Goal: Task Accomplishment & Management: Complete application form

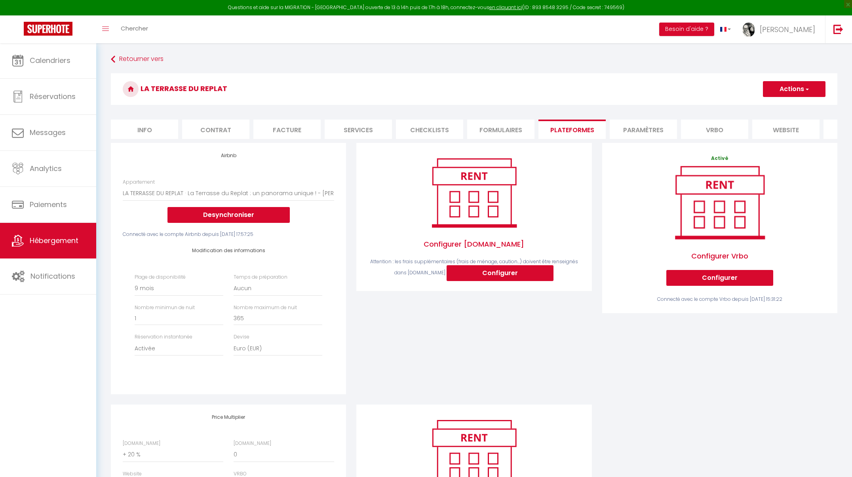
select select "3995-1078143650017296046"
select select "270"
select select "EUR"
select select "+ 20 %"
select select "+ 21 %"
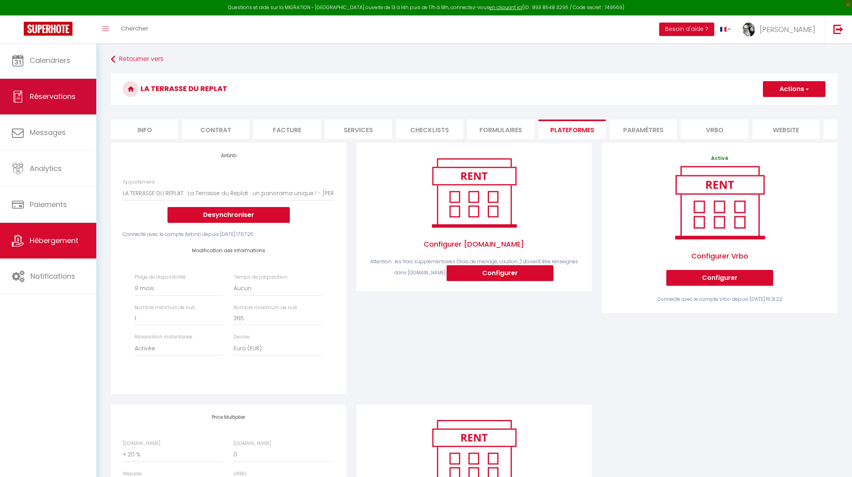
click at [58, 87] on link "Réservations" at bounding box center [48, 97] width 96 height 36
select select "not_cancelled"
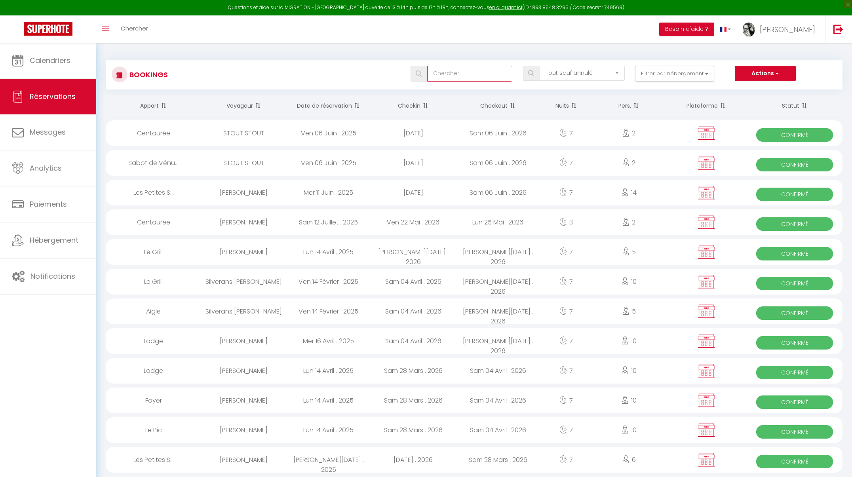
click at [455, 73] on input "text" at bounding box center [469, 74] width 85 height 16
type input "Lamotte"
select select
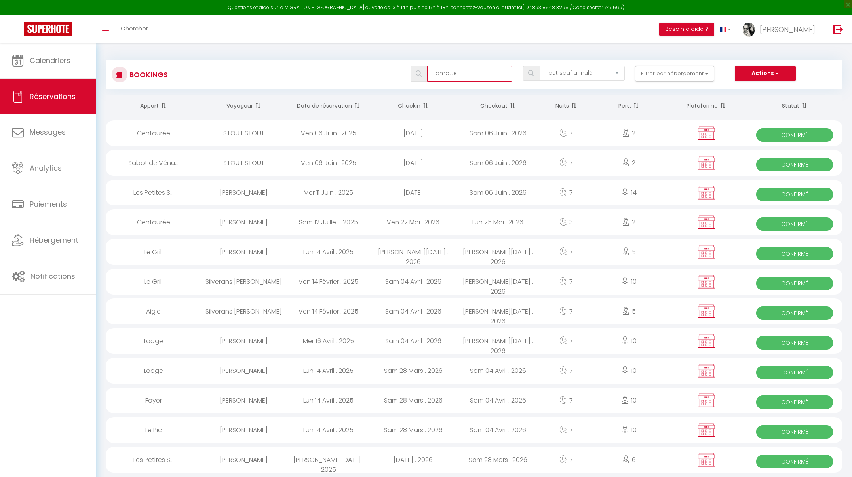
select select
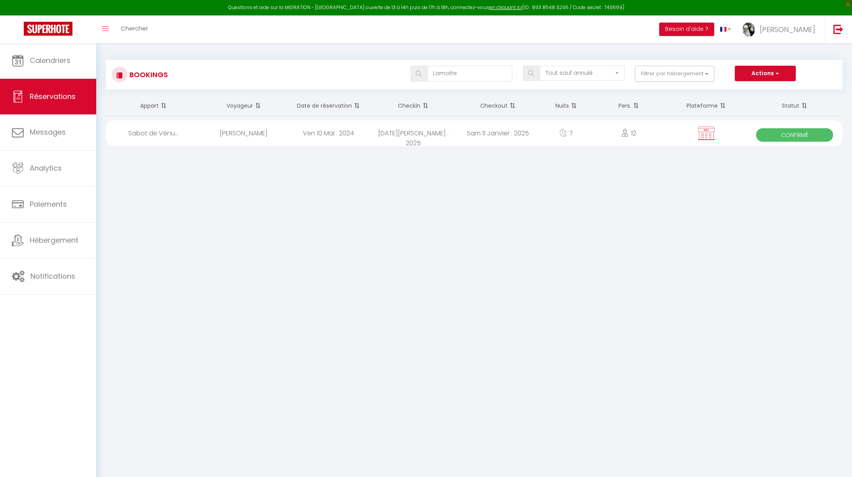
click at [297, 133] on div "Ven 10 Mai . 2024" at bounding box center [328, 133] width 85 height 26
select select "OK"
select select "KO"
select select "0"
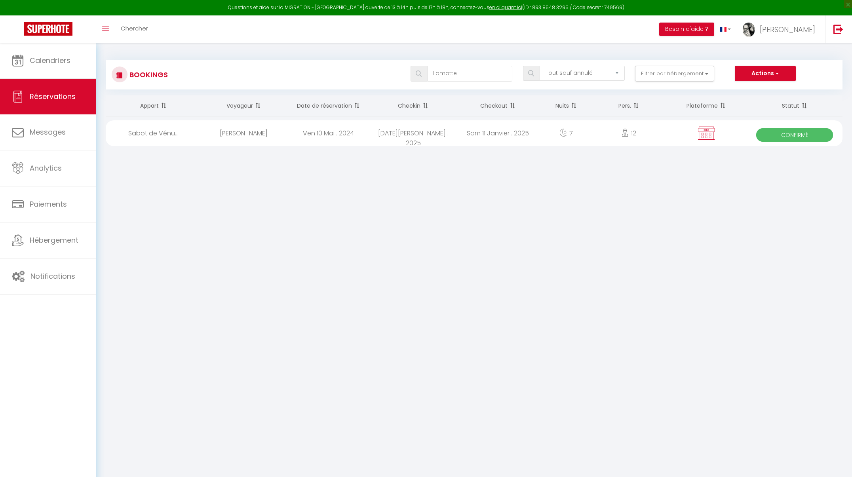
select select "1"
select select
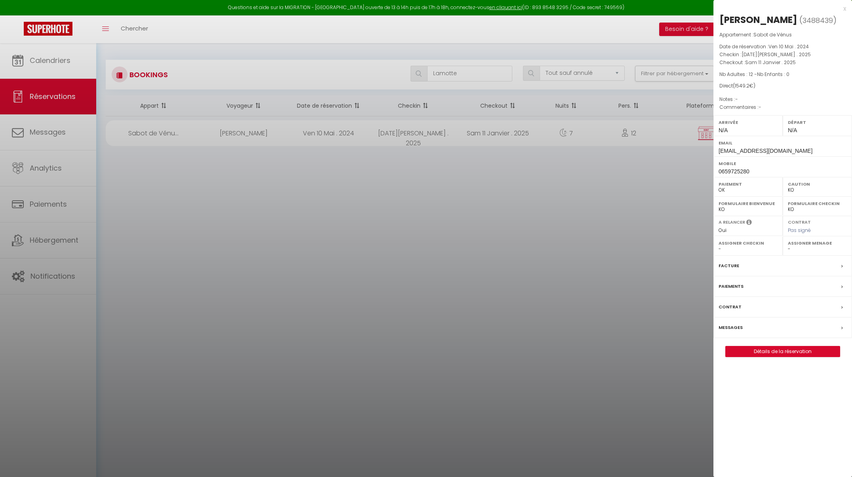
click at [806, 357] on link "Détails de la réservation" at bounding box center [782, 351] width 114 height 10
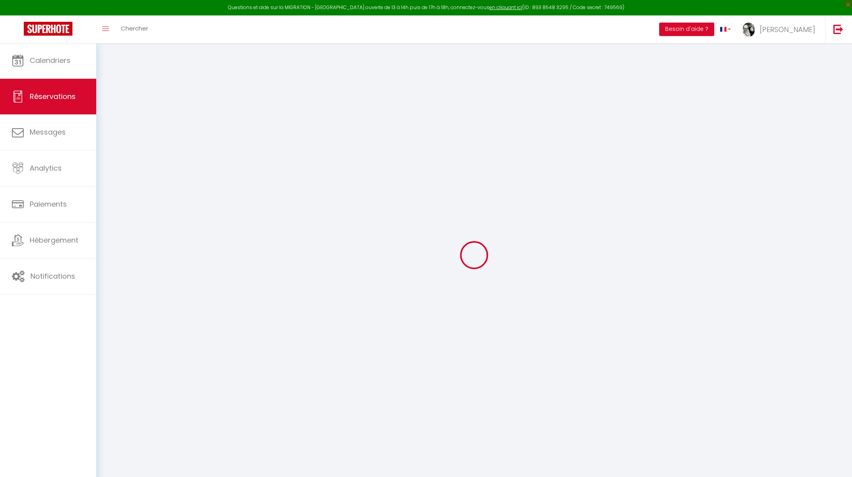
type input "Dorianne"
type input "LAMOTTE"
type input "[EMAIL_ADDRESS][DOMAIN_NAME]"
type input "0659725280"
select select "FR"
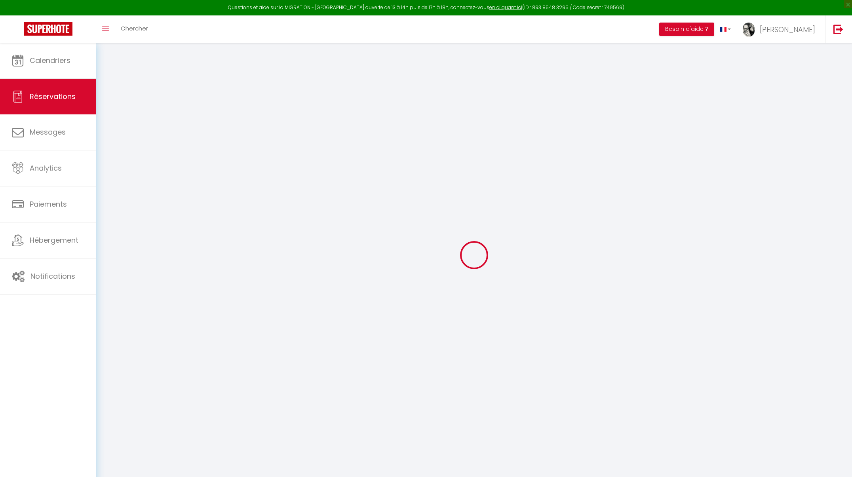
select select "1291"
select select "1"
type input "[DATE]"
select select
type input "[DATE]"
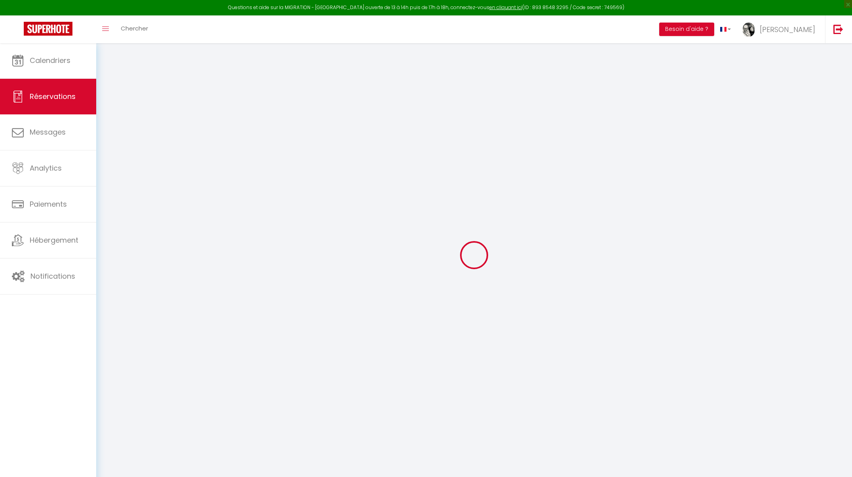
select select
type input "12"
select select "12"
select select
type input "1290"
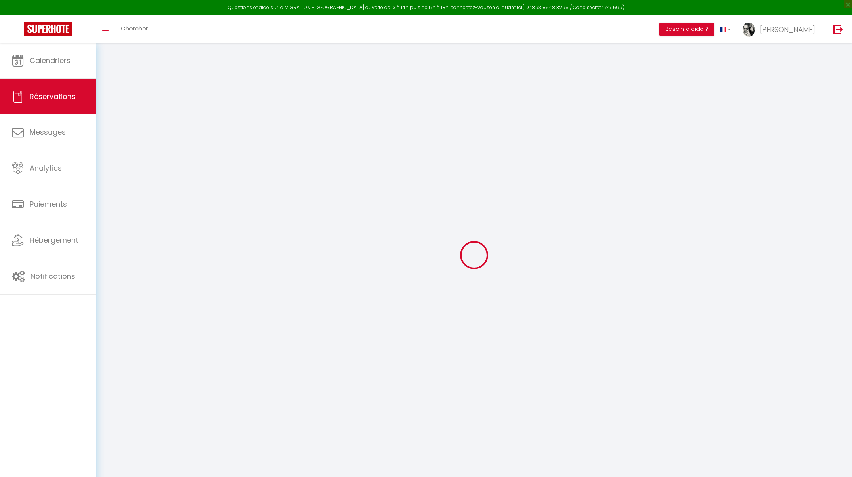
checkbox input "false"
select select
select select "14"
checkbox input "false"
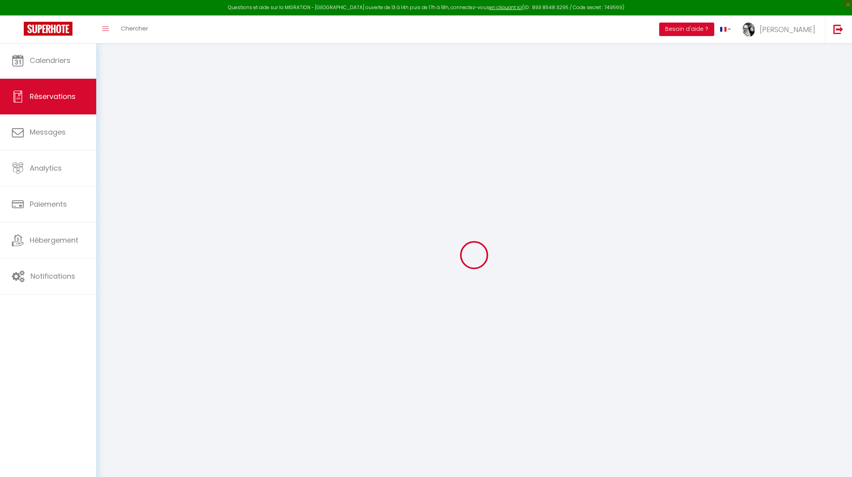
select select
checkbox input "false"
select select
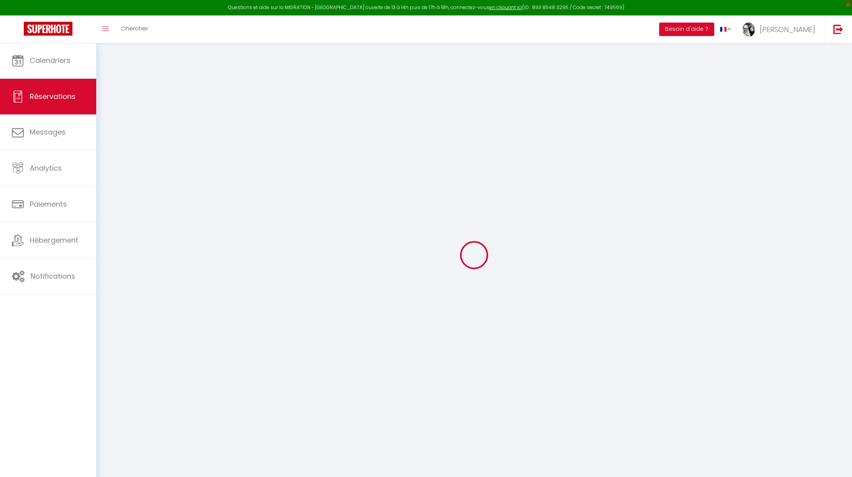
checkbox input "false"
select select
checkbox input "false"
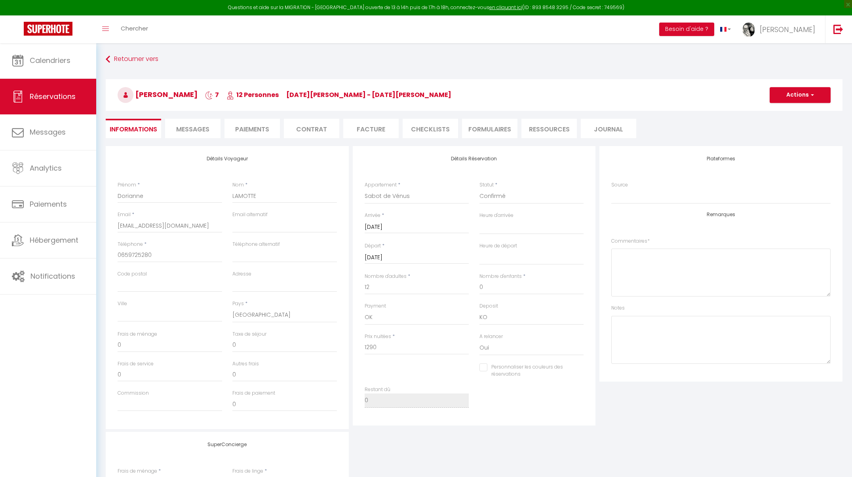
type input "150"
type input "109.2"
select select
checkbox input "false"
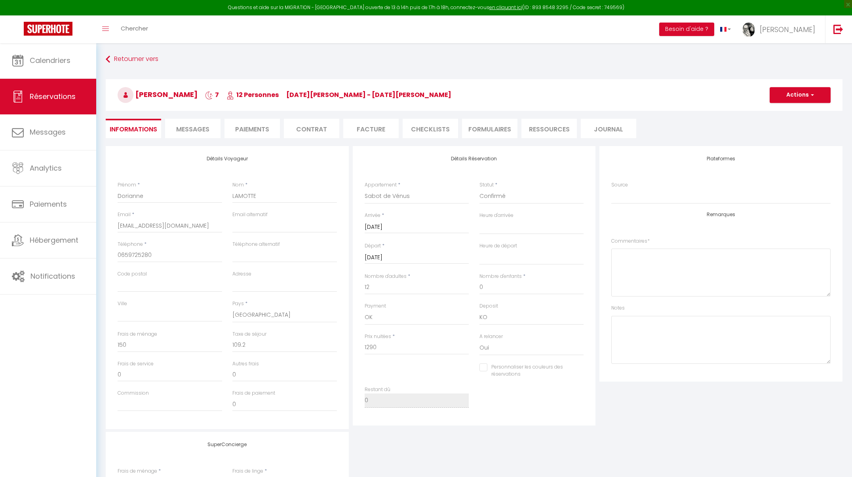
select select
click at [821, 95] on button "Actions" at bounding box center [799, 95] width 61 height 16
click at [787, 119] on link "Dupliquer" at bounding box center [792, 123] width 63 height 10
type input "0"
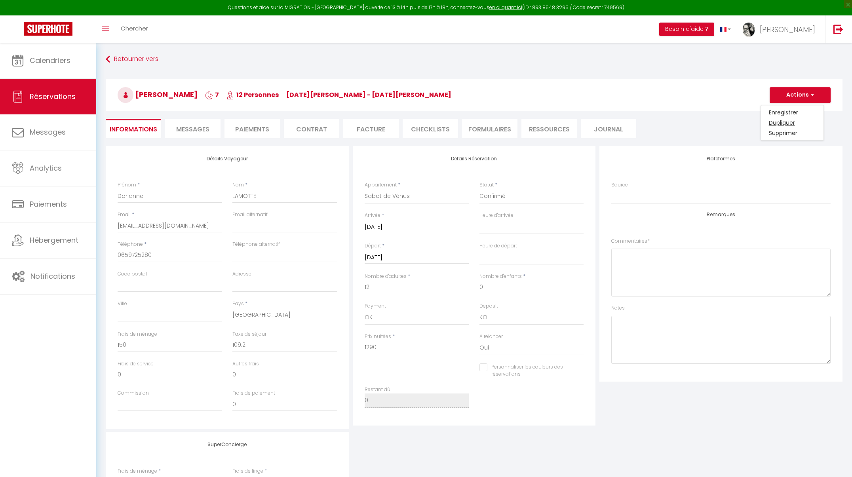
select select
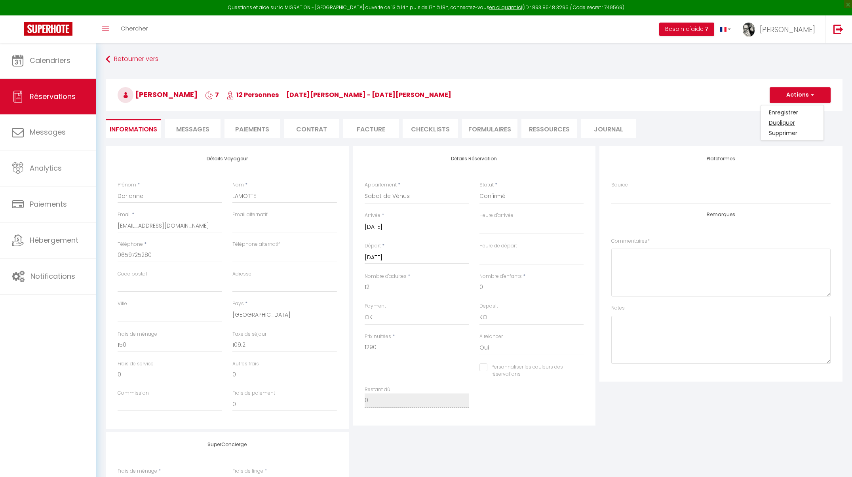
select select
checkbox input "false"
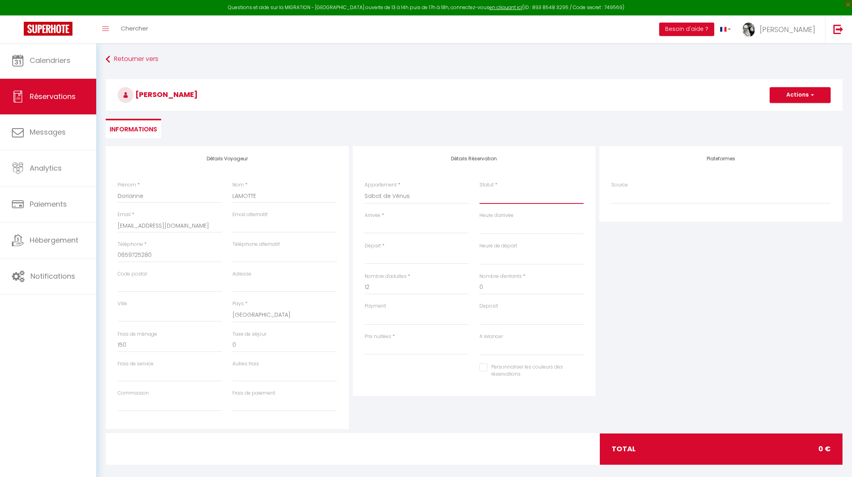
select select "1"
select select
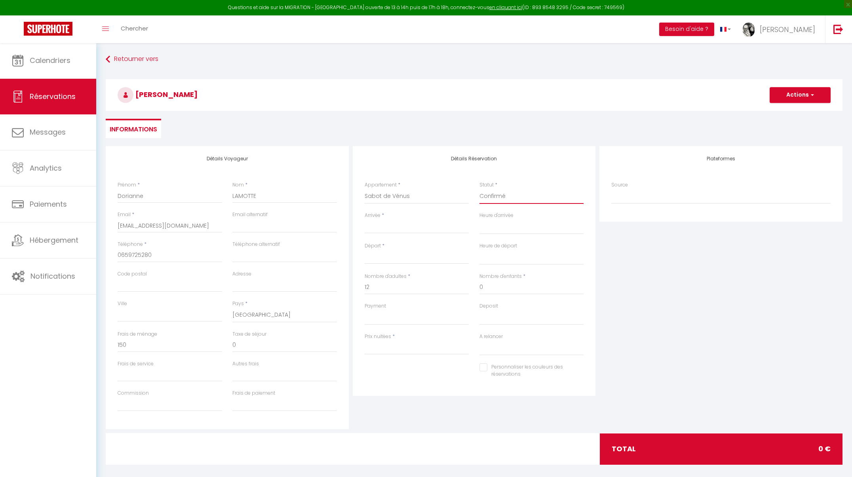
select select
checkbox input "false"
click at [368, 225] on input "Arrivée" at bounding box center [416, 227] width 104 height 10
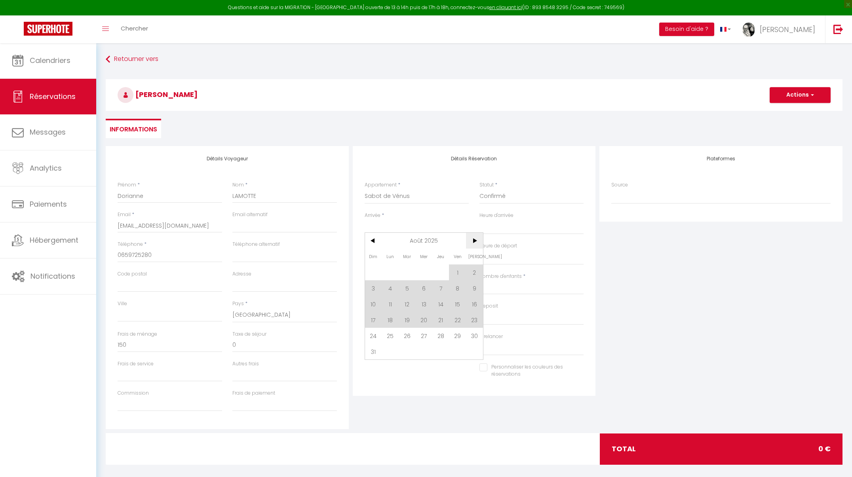
click at [472, 241] on span ">" at bounding box center [474, 241] width 17 height 16
click at [473, 241] on span ">" at bounding box center [474, 241] width 17 height 16
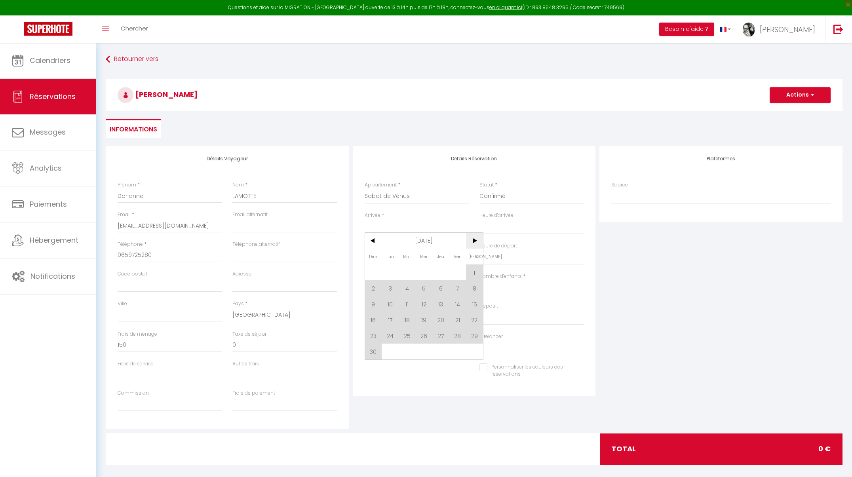
click at [473, 241] on span ">" at bounding box center [474, 241] width 17 height 16
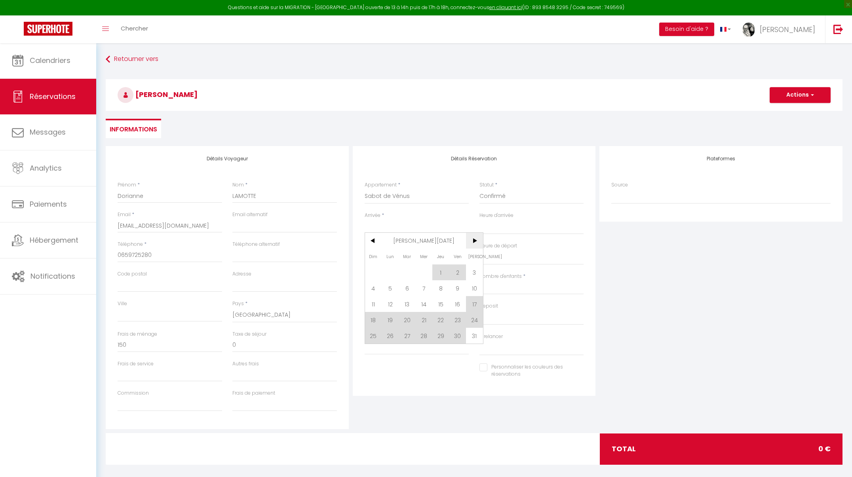
click at [473, 241] on span ">" at bounding box center [474, 241] width 17 height 16
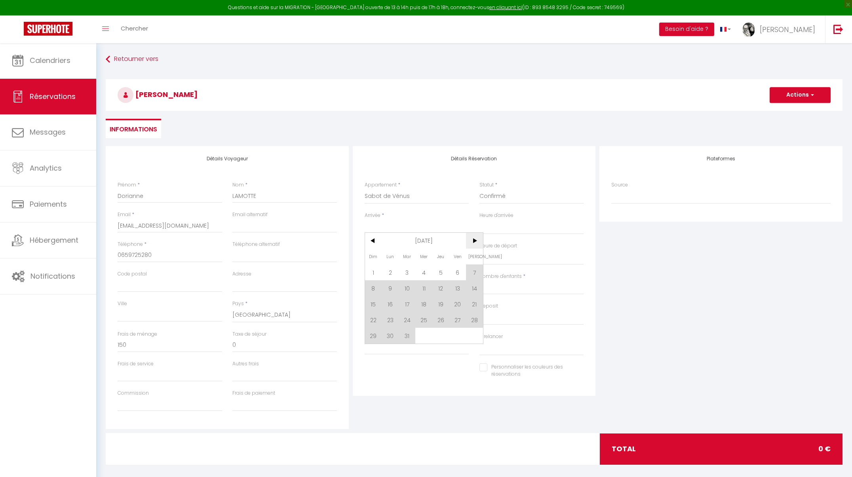
click at [473, 241] on span ">" at bounding box center [474, 241] width 17 height 16
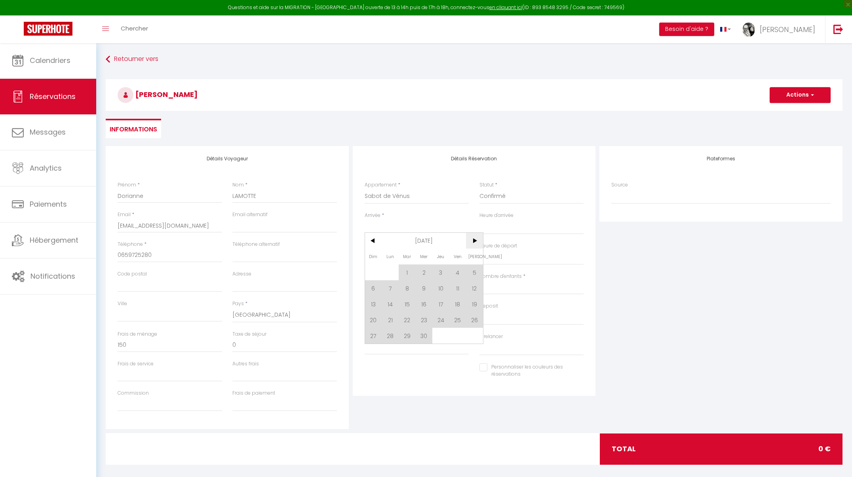
click at [473, 241] on span ">" at bounding box center [474, 241] width 17 height 16
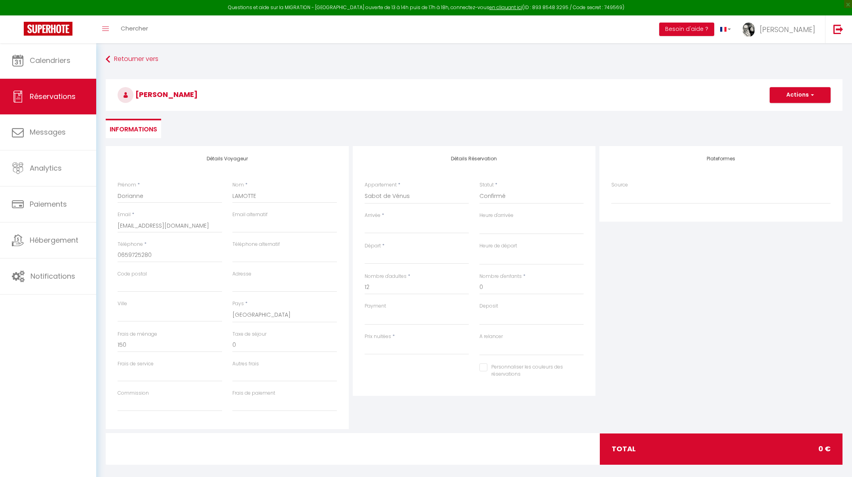
click at [395, 218] on div "Arrivée * < [PERSON_NAME][DATE] > Dim Lun Mar Mer Jeu Ven Sam 1 2 3 4 5 6 7 8 9…" at bounding box center [416, 223] width 104 height 22
click at [380, 223] on input "Arrivée" at bounding box center [416, 227] width 104 height 10
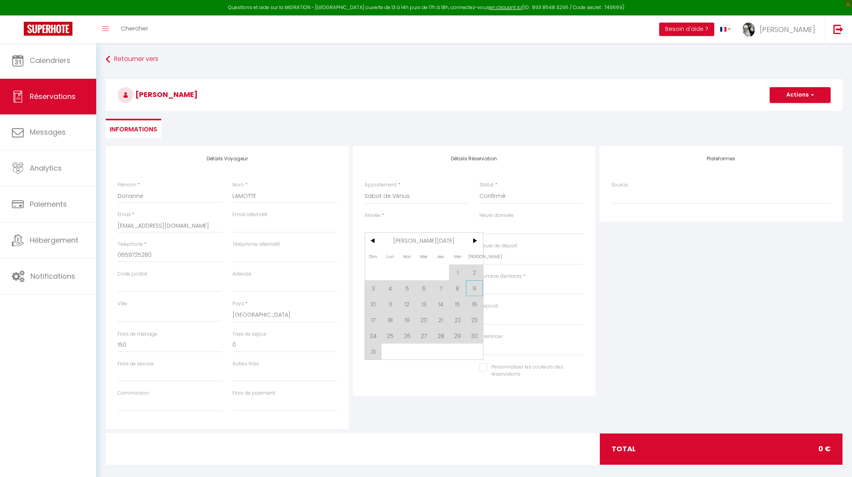
click at [474, 287] on span "9" at bounding box center [474, 288] width 17 height 16
type input "0"
type input "[DATE]"
select select
type input "[DATE]"
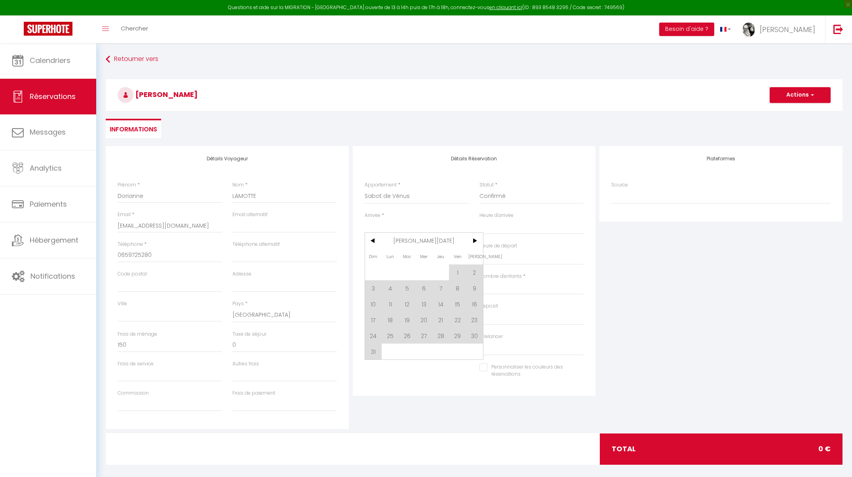
select select
type input "0"
select select
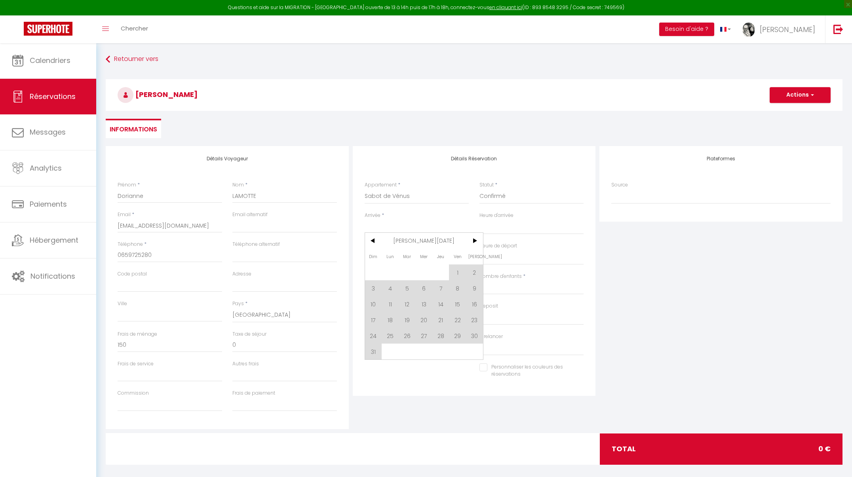
checkbox input "false"
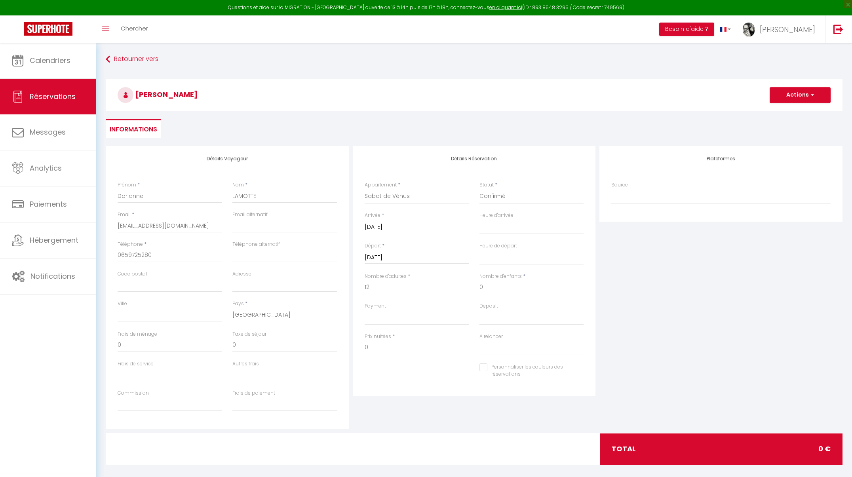
click at [411, 263] on div "Départ * [DATE] < [PERSON_NAME][DATE] > Dim Lun Mar Mer Jeu Ven Sam 1 2 3 4 5 6…" at bounding box center [416, 257] width 115 height 30
click at [410, 254] on input "[DATE]" at bounding box center [416, 257] width 104 height 10
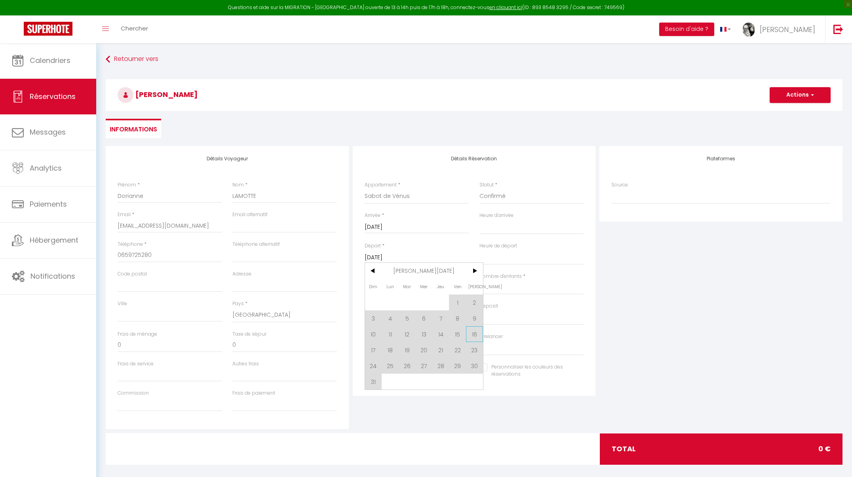
click at [475, 330] on span "16" at bounding box center [474, 334] width 17 height 16
select select
type input "[DATE]"
select select
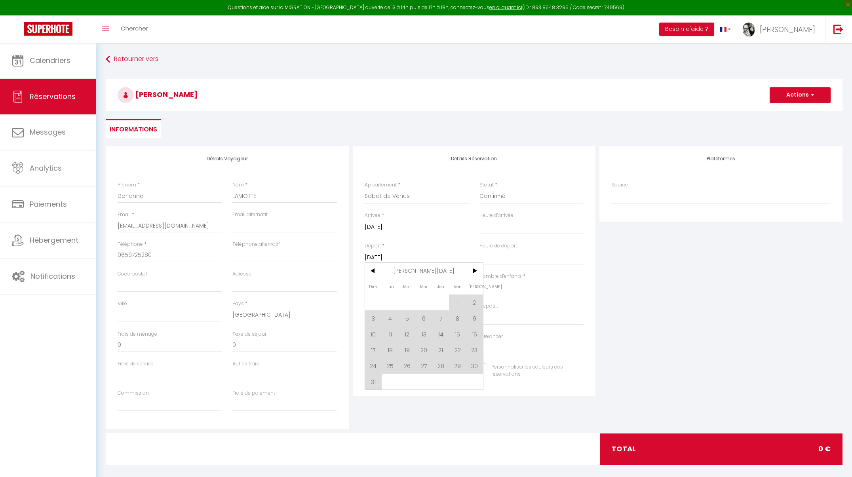
select select
checkbox input "false"
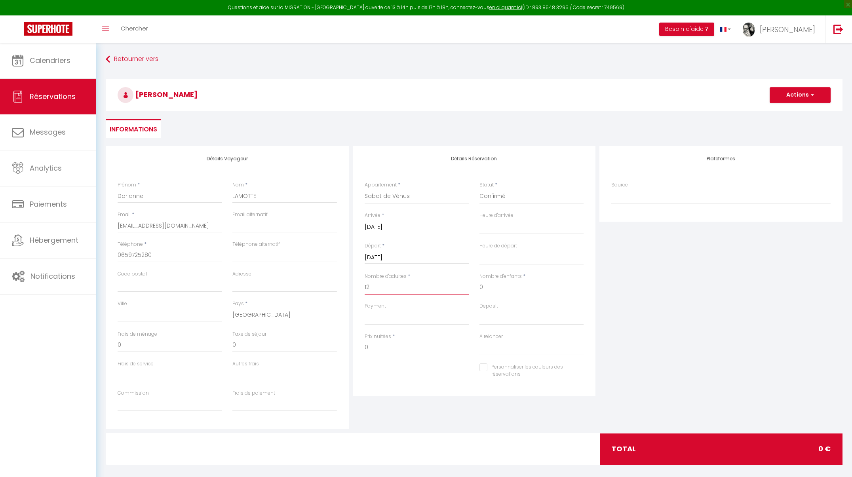
drag, startPoint x: 370, startPoint y: 286, endPoint x: 338, endPoint y: 283, distance: 32.9
type input "6"
select select
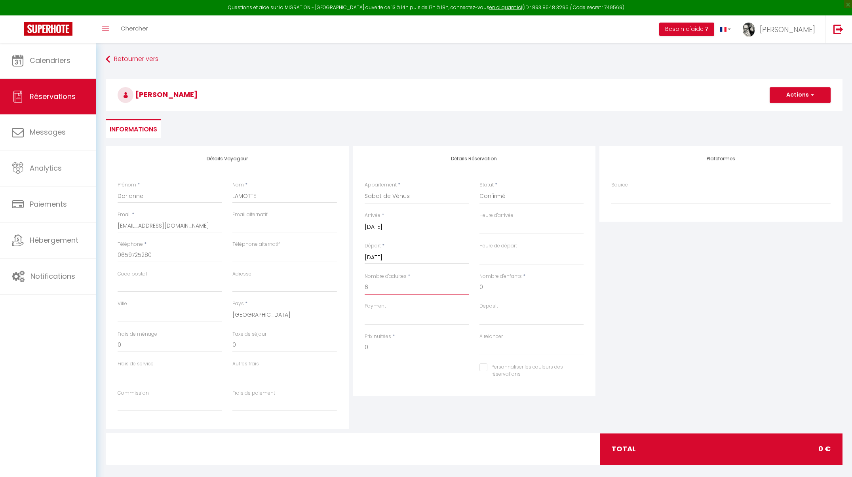
select select
checkbox input "false"
select select
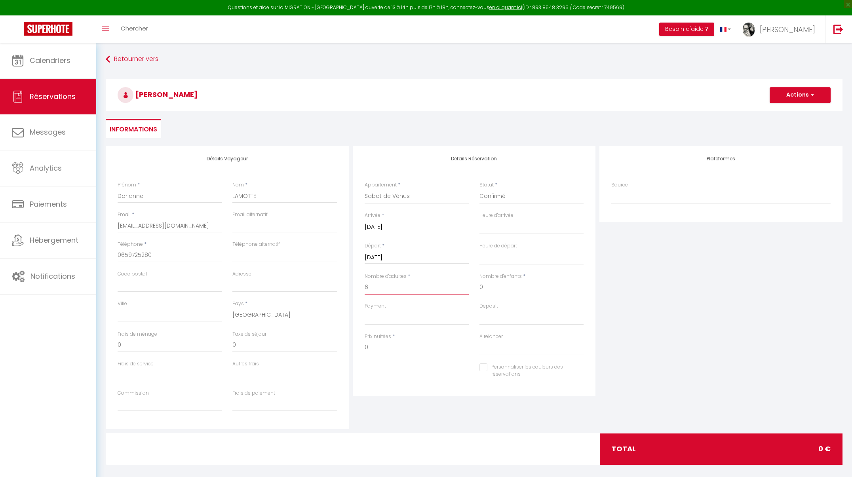
select select
checkbox input "false"
type input "6"
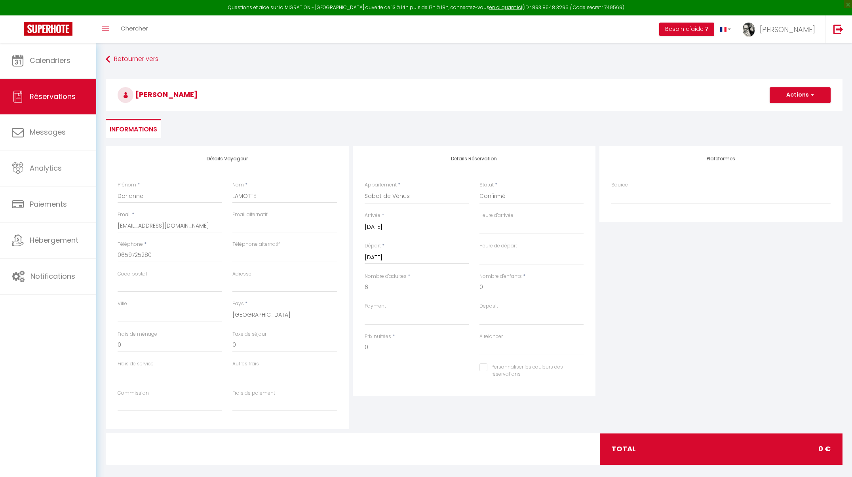
click at [801, 95] on button "Actions" at bounding box center [799, 95] width 61 height 16
drag, startPoint x: 373, startPoint y: 344, endPoint x: 343, endPoint y: 344, distance: 29.7
click at [343, 344] on div "Détails Voyageur Prénom * [PERSON_NAME] * LAMOTTE Email * [EMAIL_ADDRESS][DOMAI…" at bounding box center [474, 287] width 740 height 283
type input "1300"
drag, startPoint x: 129, startPoint y: 342, endPoint x: 69, endPoint y: 342, distance: 60.1
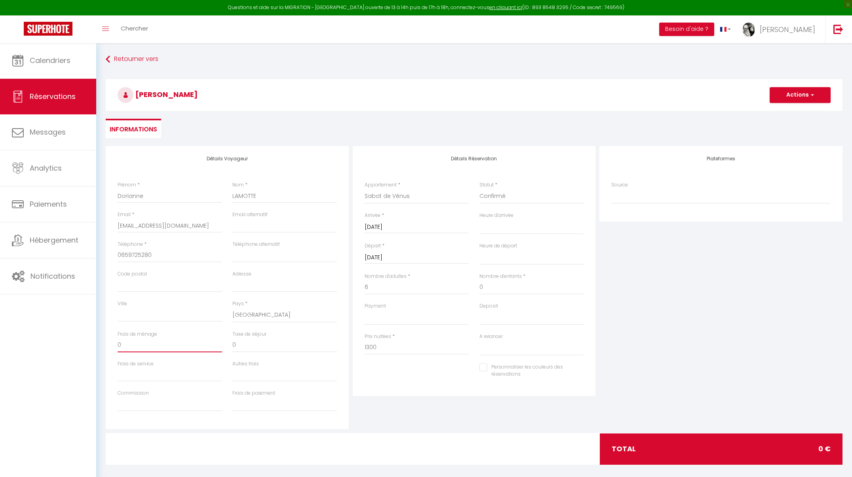
click at [69, 342] on div "Questions et aide sur la MIGRATION - [GEOGRAPHIC_DATA] ouverte de 13 à 14h puis…" at bounding box center [426, 264] width 852 height 442
type input "1"
select select
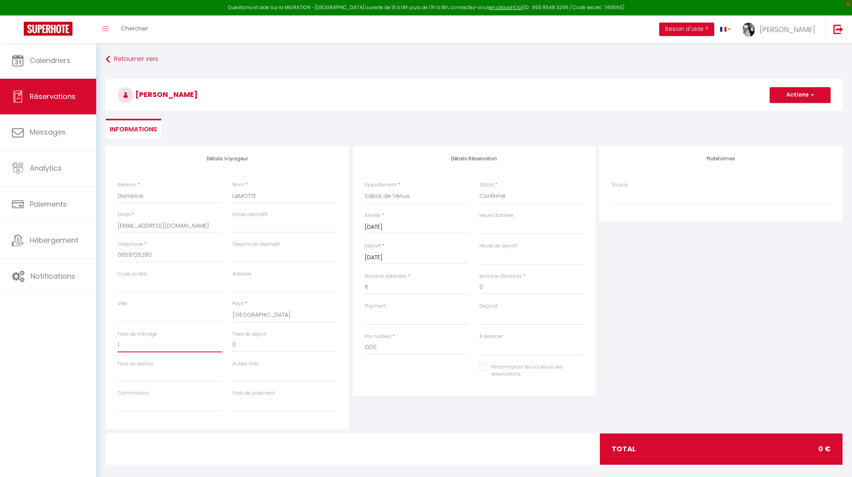
select select
checkbox input "false"
type input "15"
select select
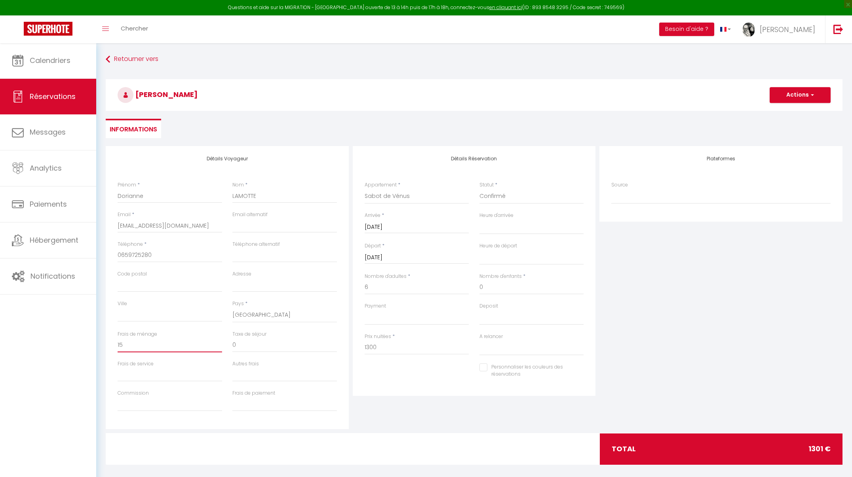
select select
checkbox input "false"
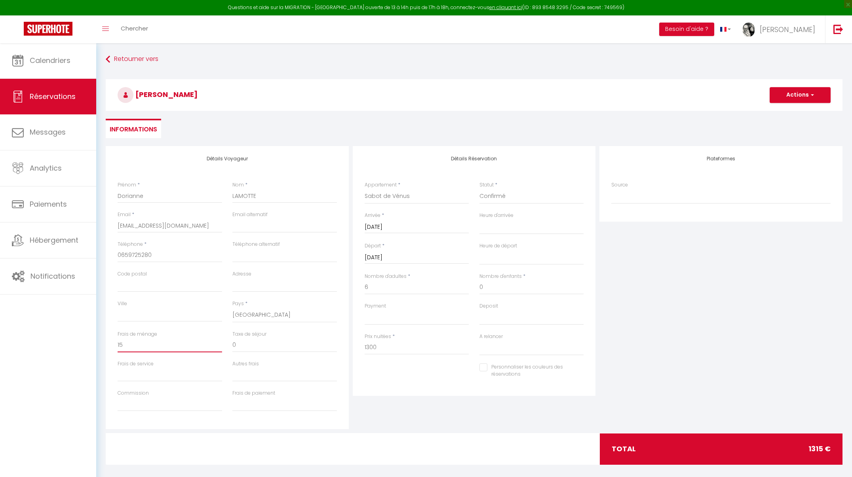
type input "150"
select select
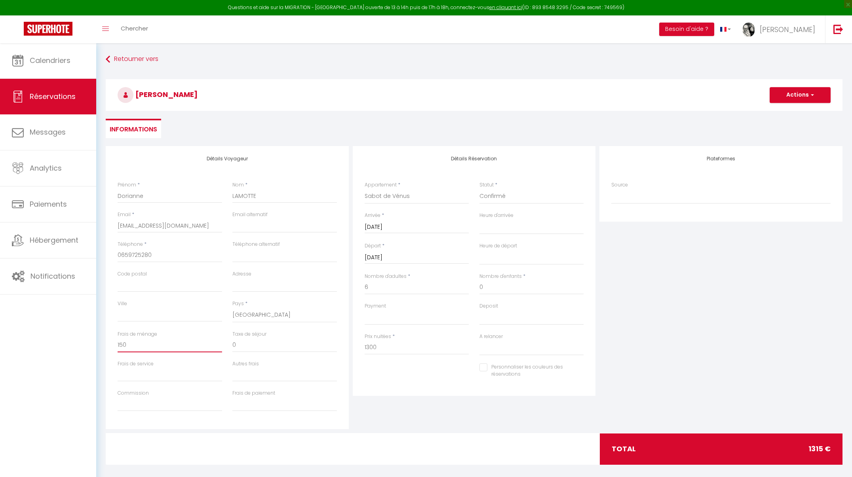
select select
checkbox input "false"
type input "150"
click at [806, 92] on button "Actions" at bounding box center [799, 95] width 61 height 16
click at [797, 112] on link "Enregistrer" at bounding box center [792, 112] width 63 height 10
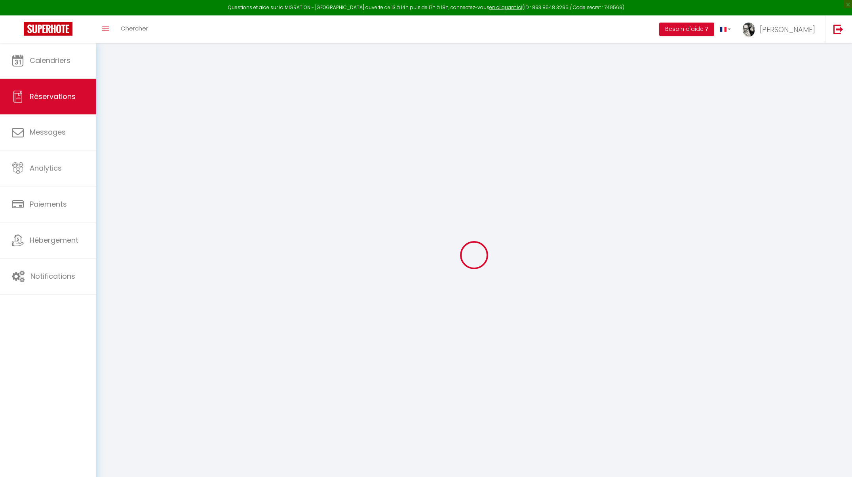
select select "not_cancelled"
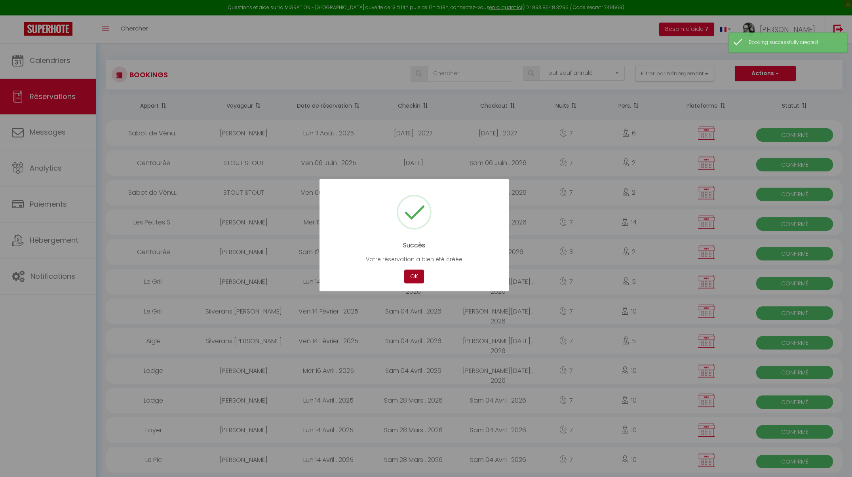
click at [416, 277] on button "OK" at bounding box center [414, 276] width 20 height 14
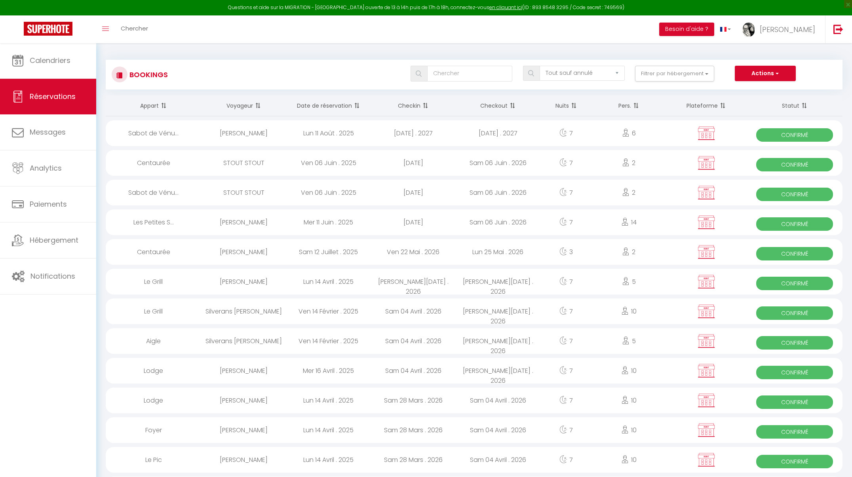
click at [46, 99] on span "Réservations" at bounding box center [53, 96] width 46 height 10
click at [57, 67] on link "Calendriers" at bounding box center [48, 61] width 96 height 36
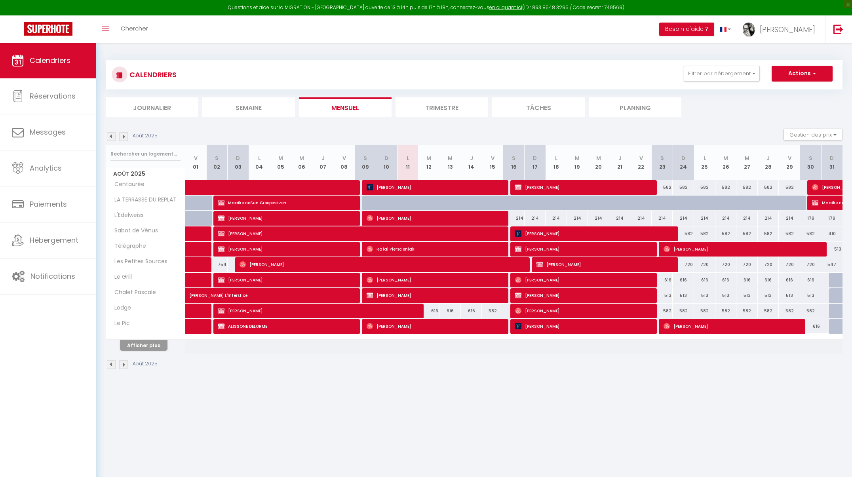
click at [156, 346] on button "Afficher plus" at bounding box center [143, 345] width 47 height 11
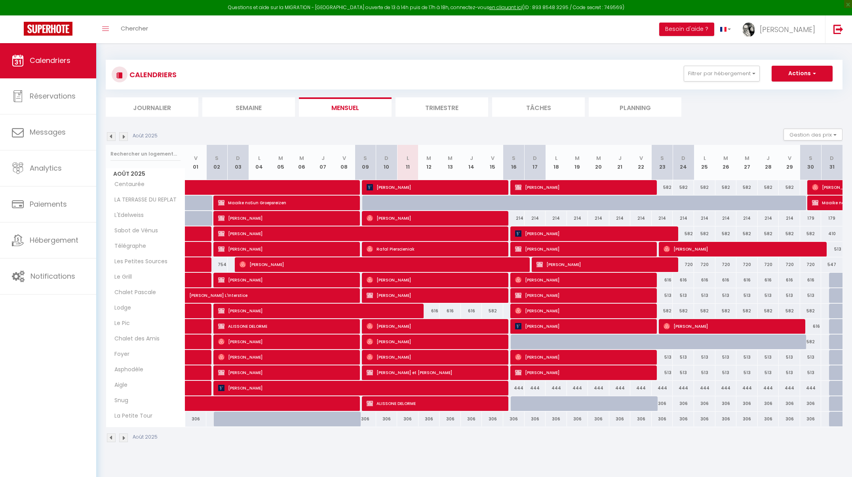
click at [123, 135] on img at bounding box center [123, 136] width 9 height 9
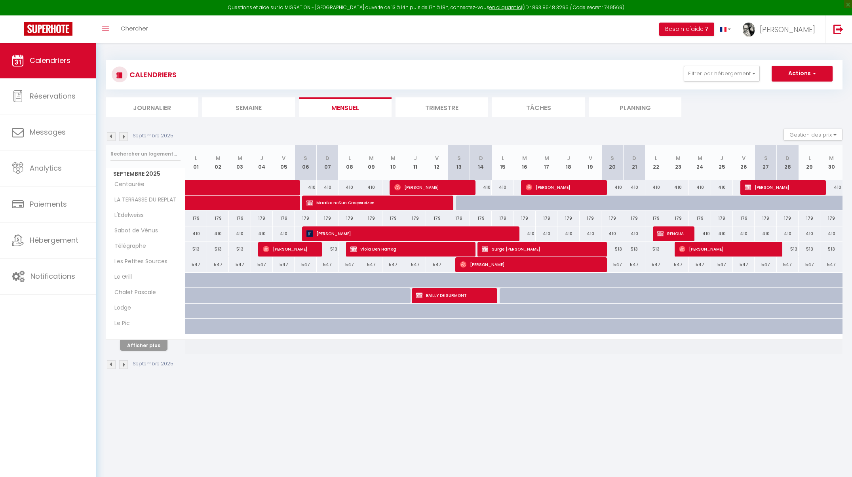
click at [123, 135] on img at bounding box center [123, 136] width 9 height 9
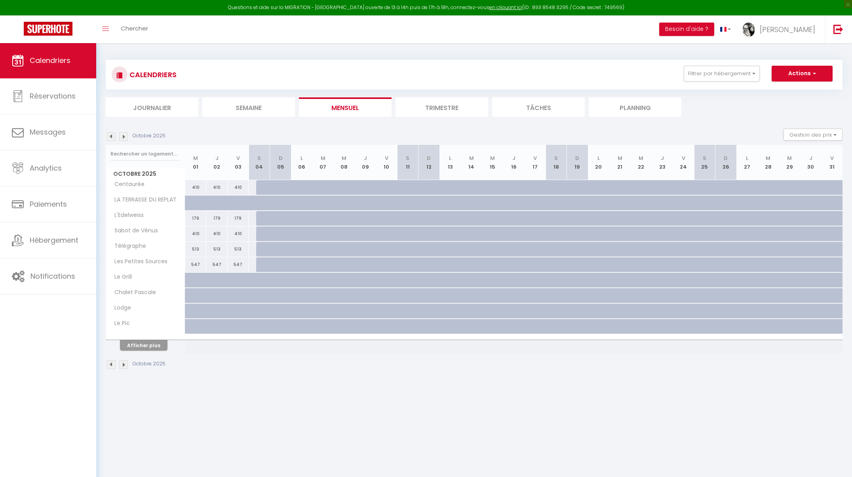
click at [123, 135] on img at bounding box center [123, 136] width 9 height 9
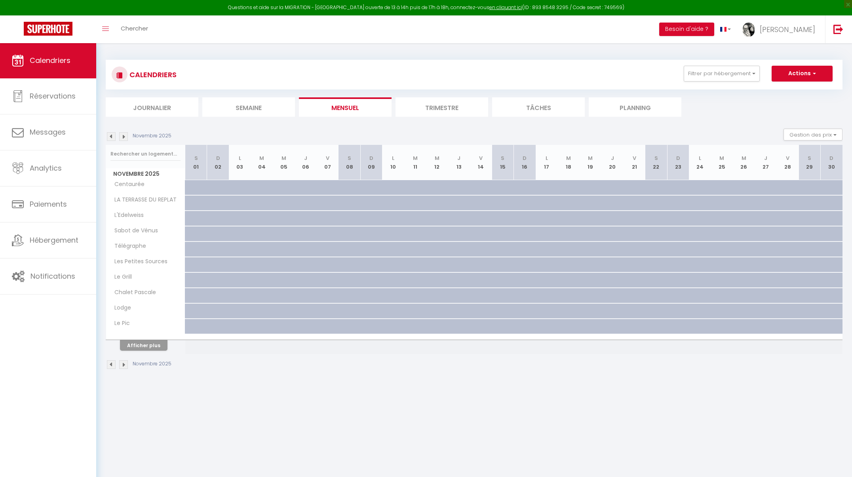
click at [123, 135] on img at bounding box center [123, 136] width 9 height 9
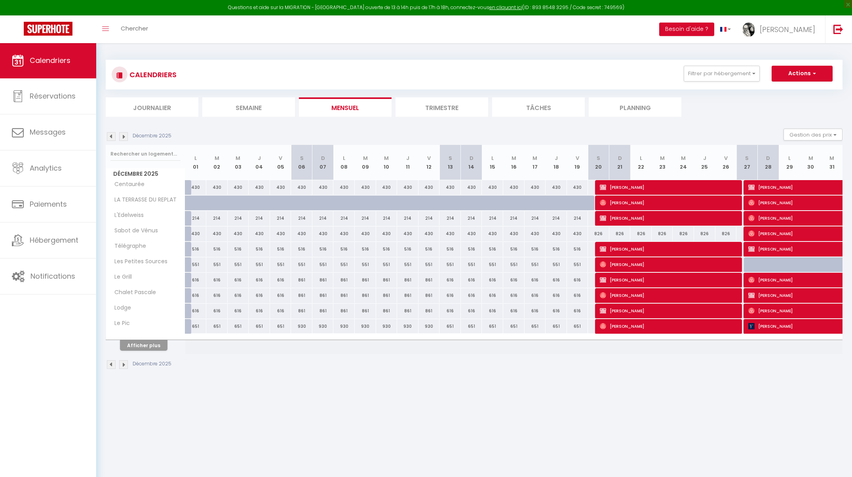
click at [123, 135] on img at bounding box center [123, 136] width 9 height 9
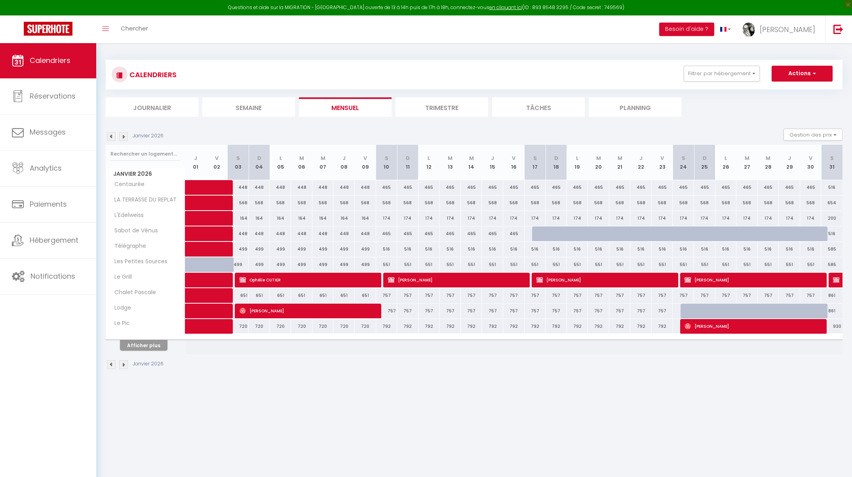
click at [123, 135] on img at bounding box center [123, 136] width 9 height 9
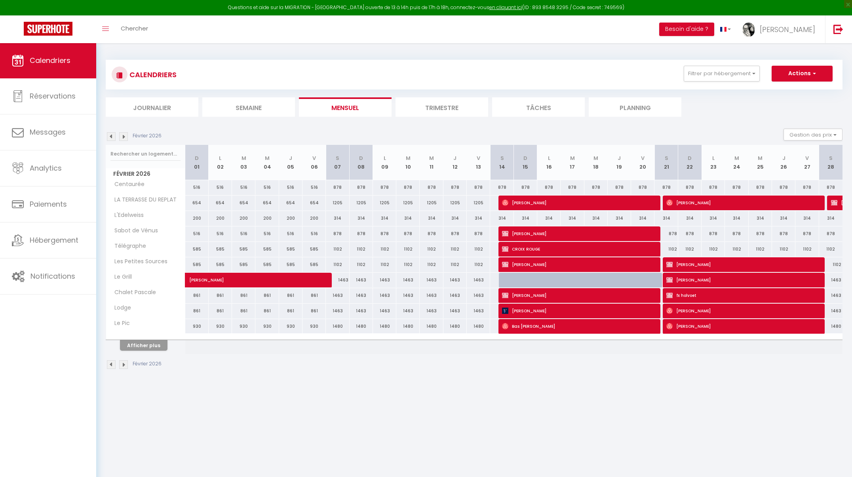
click at [150, 348] on button "Afficher plus" at bounding box center [143, 345] width 47 height 11
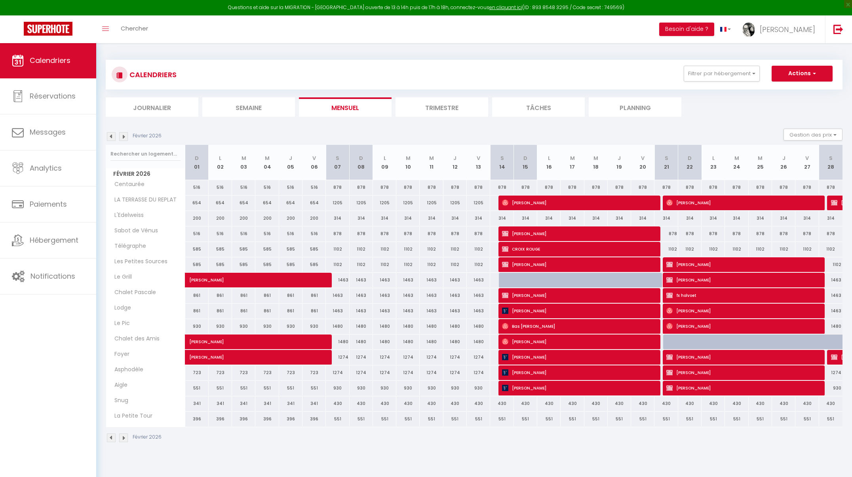
click at [123, 135] on img at bounding box center [123, 136] width 9 height 9
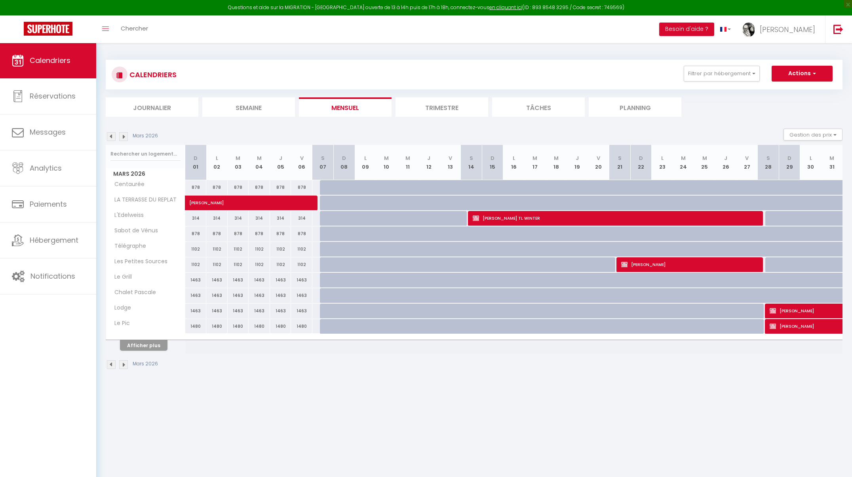
click at [140, 342] on button "Afficher plus" at bounding box center [143, 345] width 47 height 11
